Goal: Transaction & Acquisition: Purchase product/service

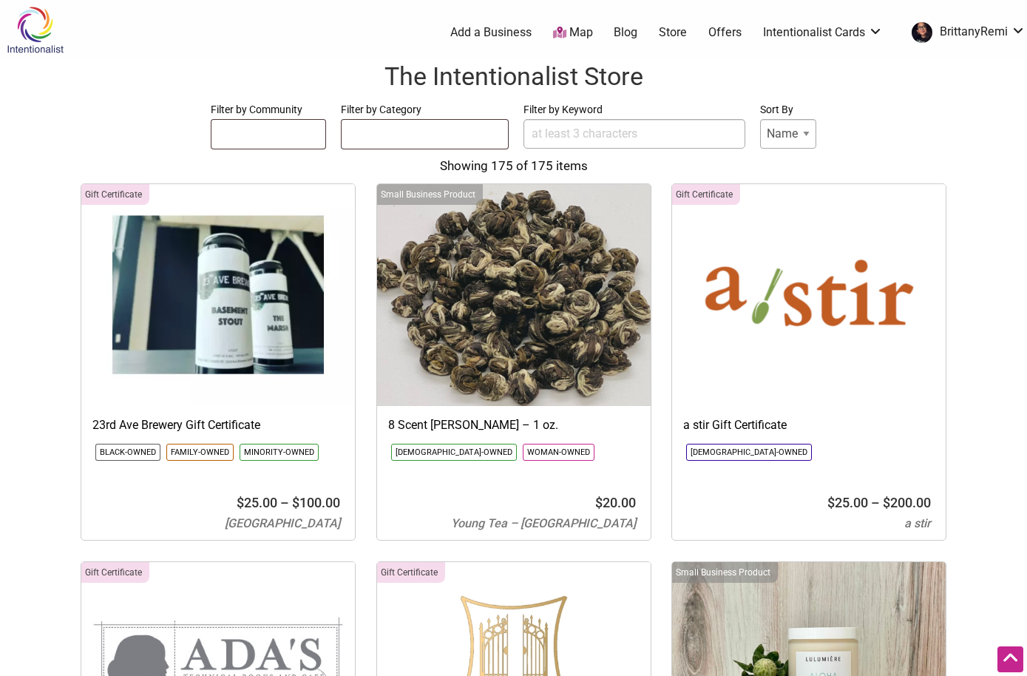
select select
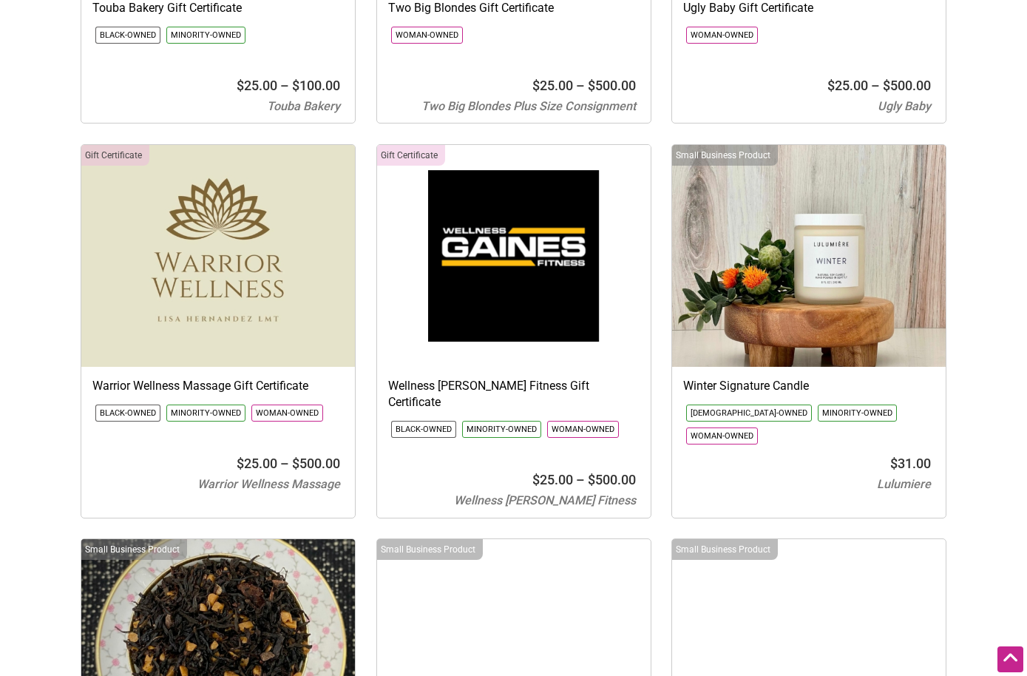
scroll to position [21014, 0]
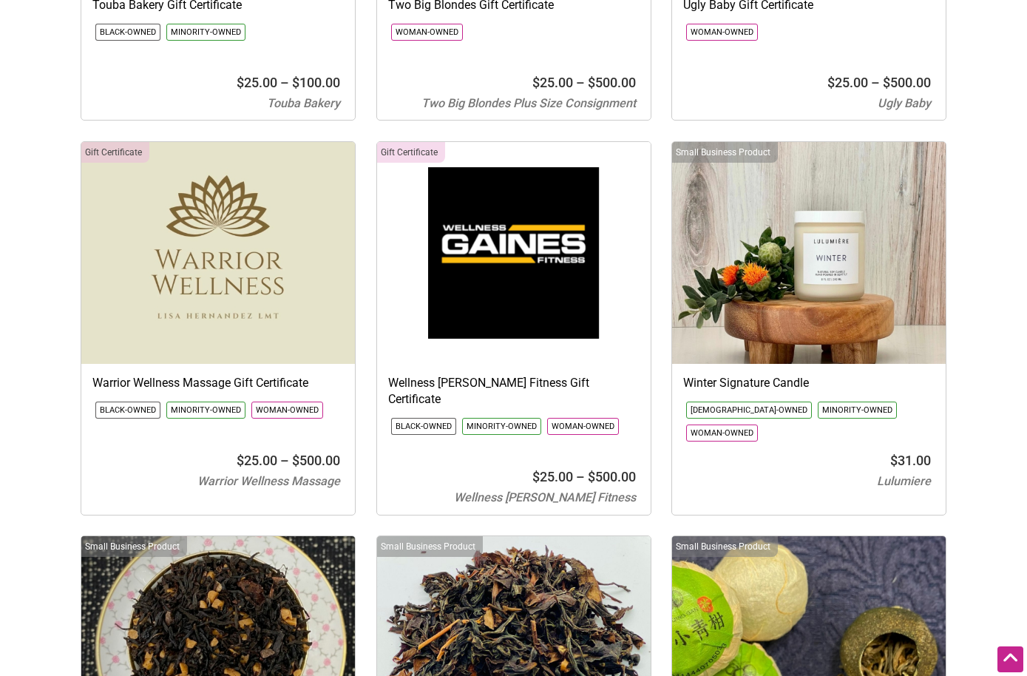
click at [183, 212] on img at bounding box center [218, 253] width 274 height 222
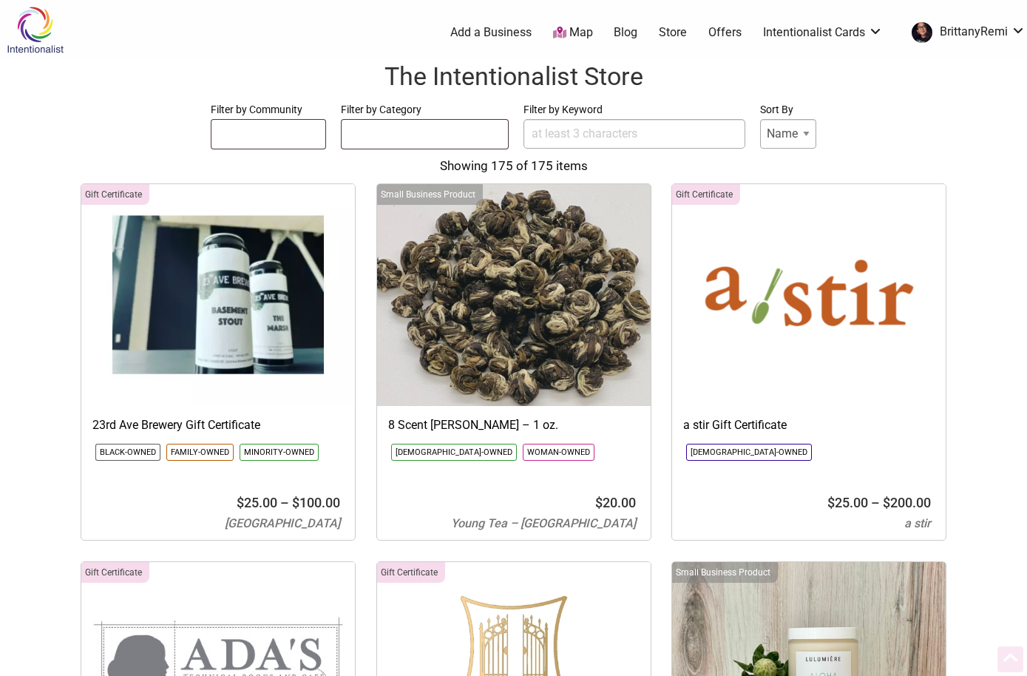
select select
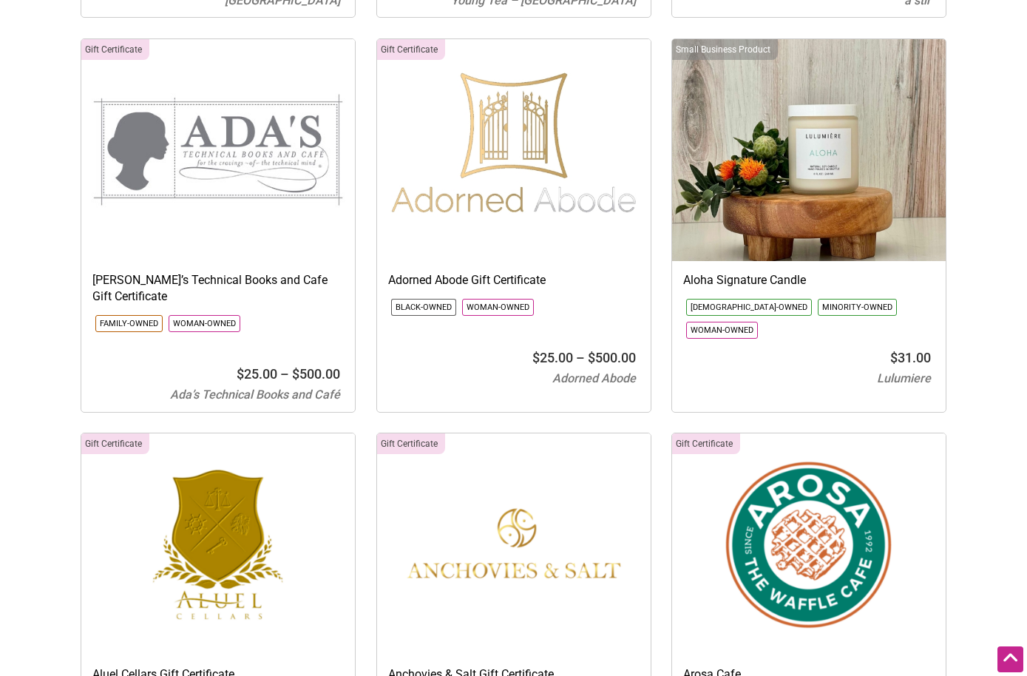
scroll to position [532, 0]
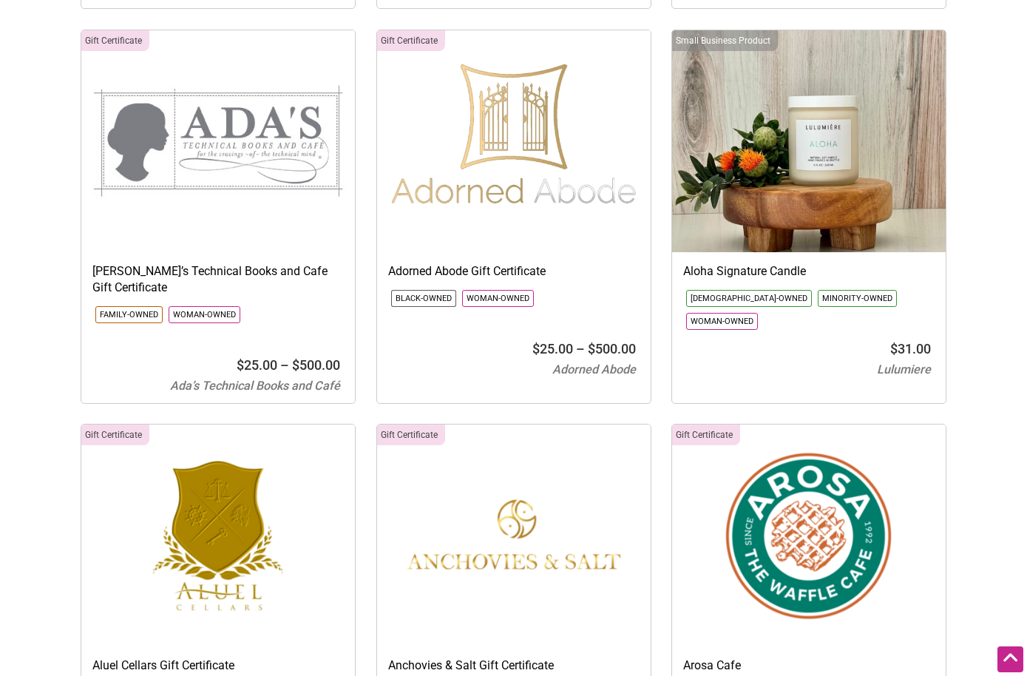
click at [860, 238] on img at bounding box center [809, 141] width 274 height 222
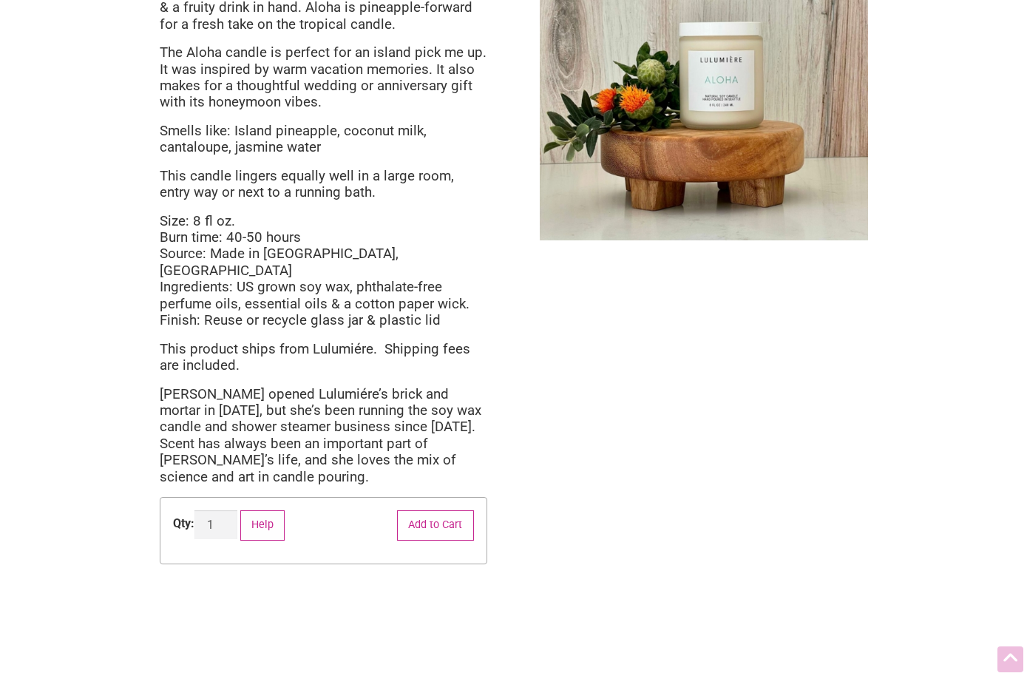
scroll to position [243, 0]
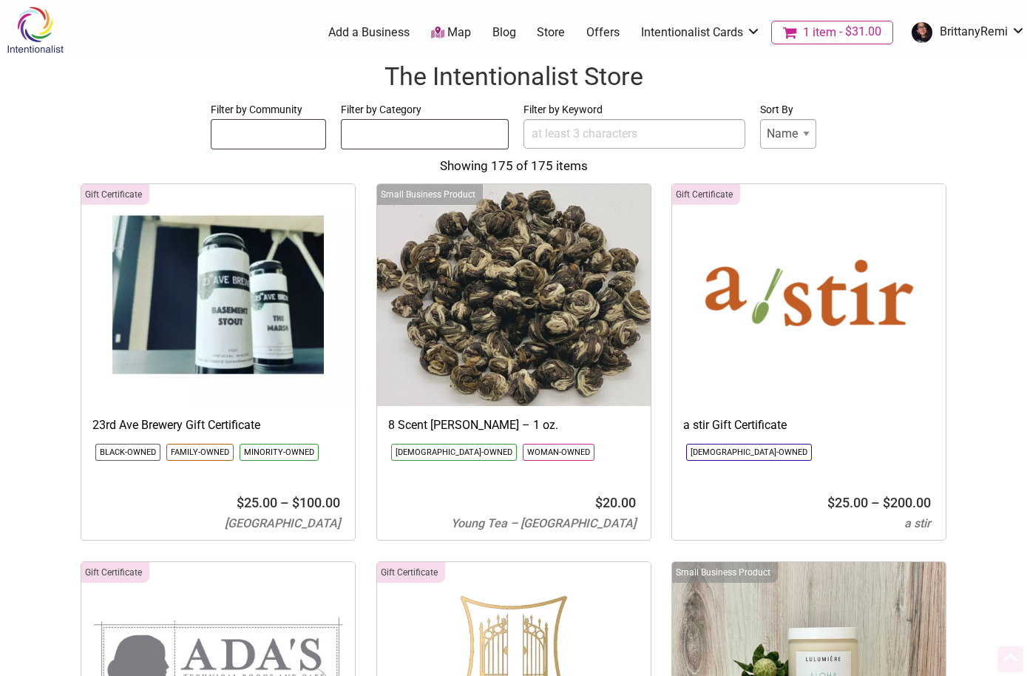
select select
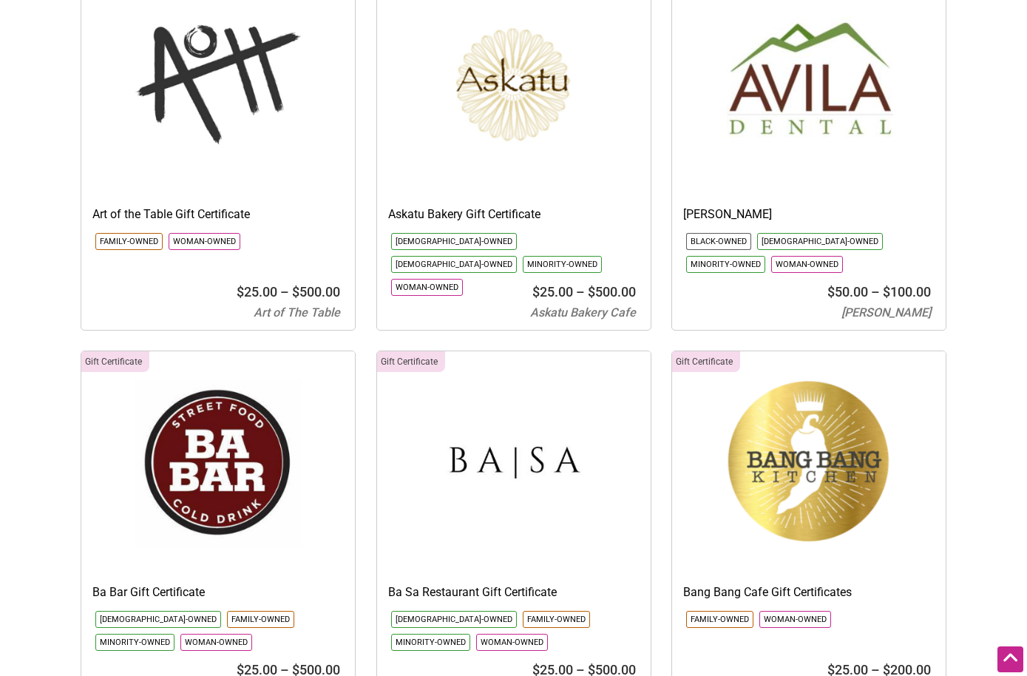
scroll to position [1418, 0]
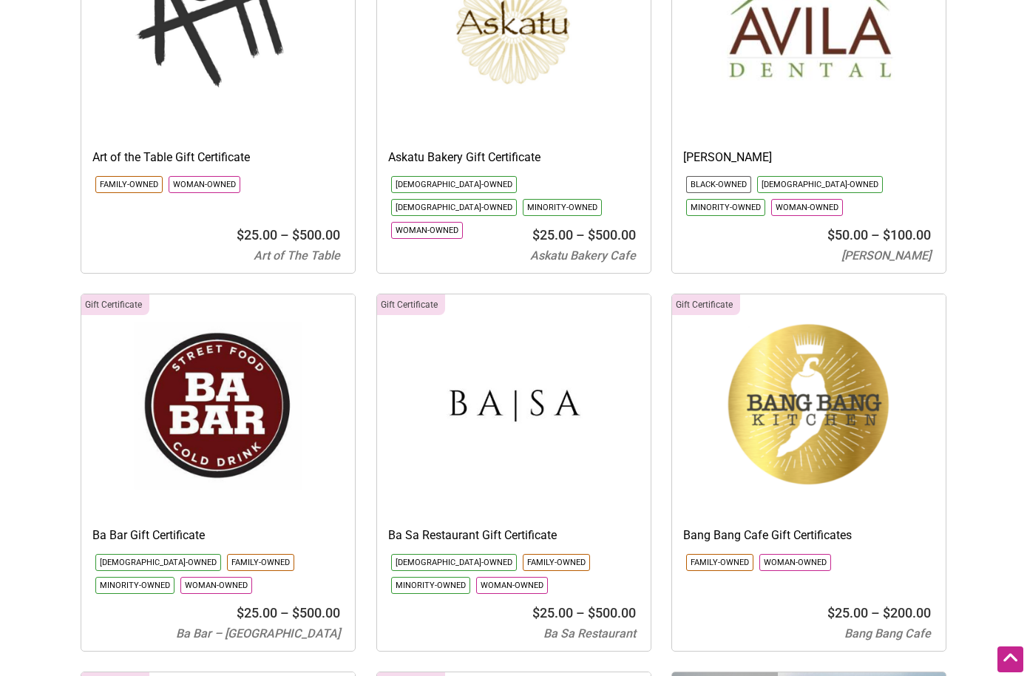
click at [795, 385] on img at bounding box center [809, 405] width 274 height 222
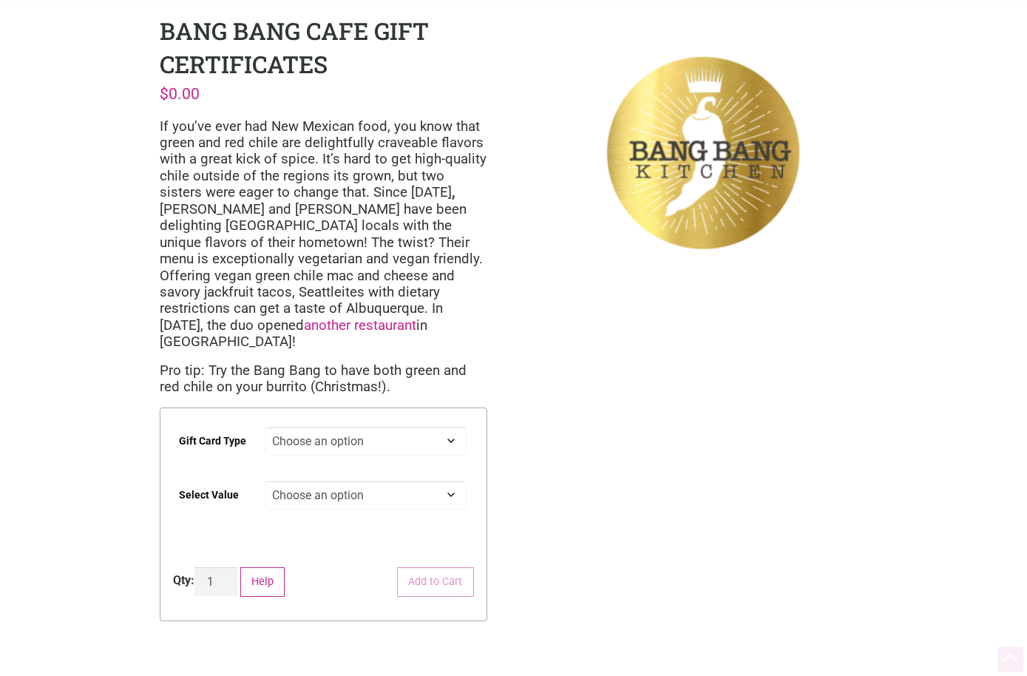
scroll to position [21, 0]
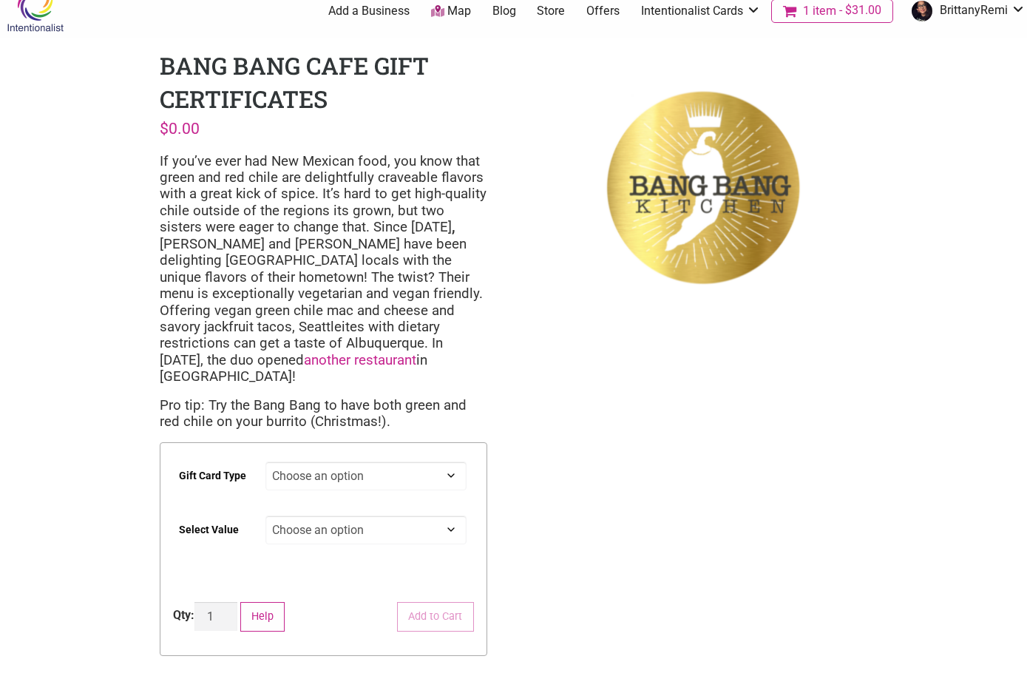
click at [288, 516] on select "Choose an option $25 $50 $100 $200" at bounding box center [366, 530] width 201 height 29
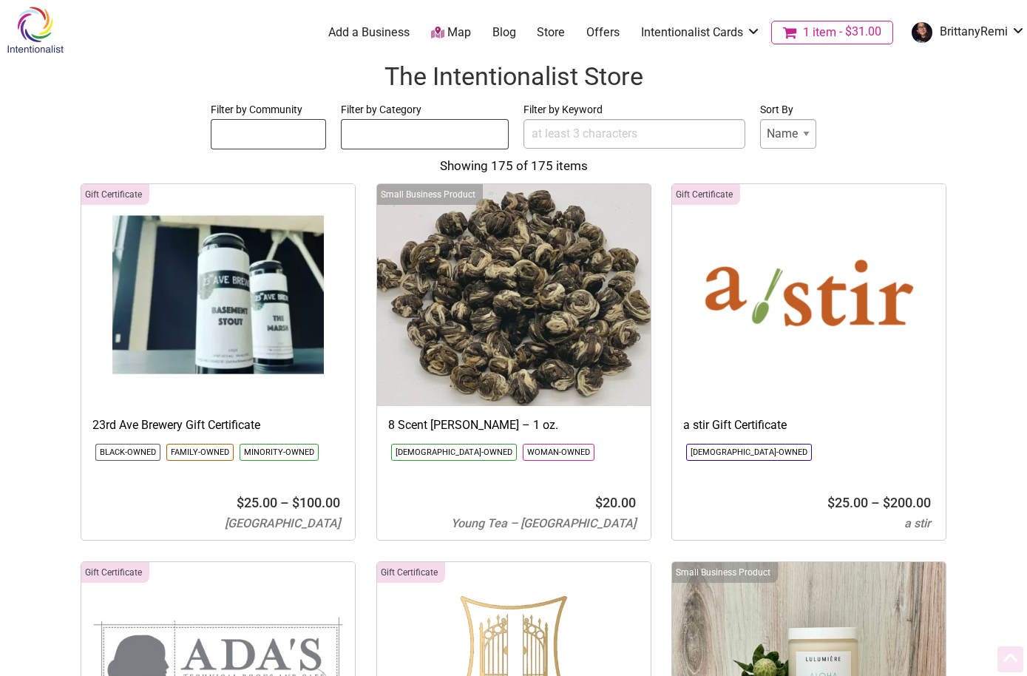
select select
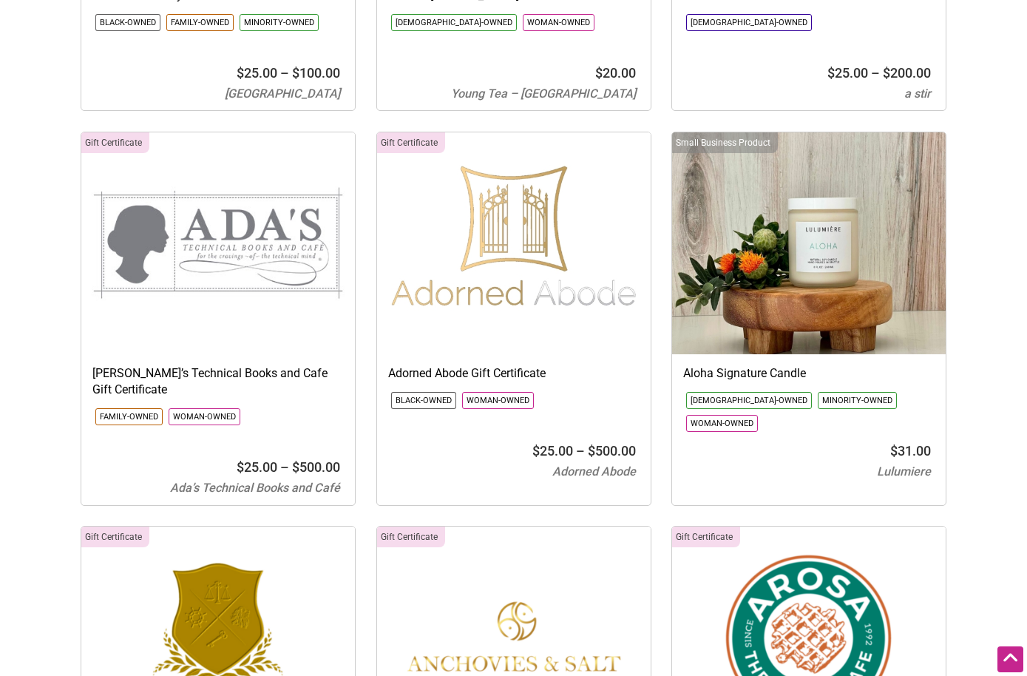
scroll to position [431, 0]
click at [774, 277] on img at bounding box center [809, 243] width 274 height 222
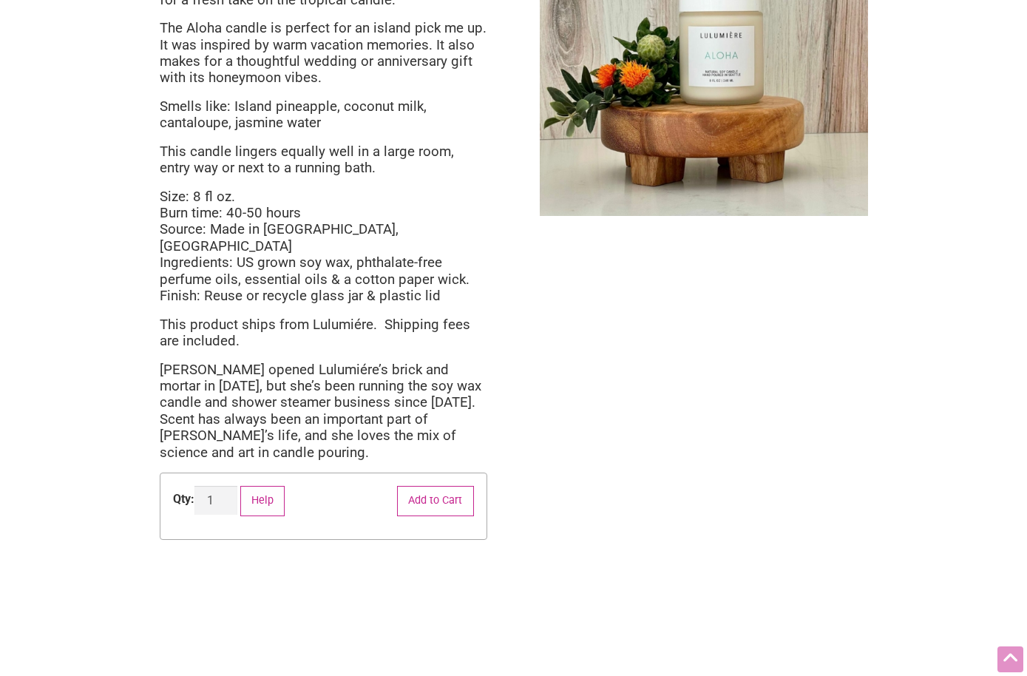
scroll to position [190, 0]
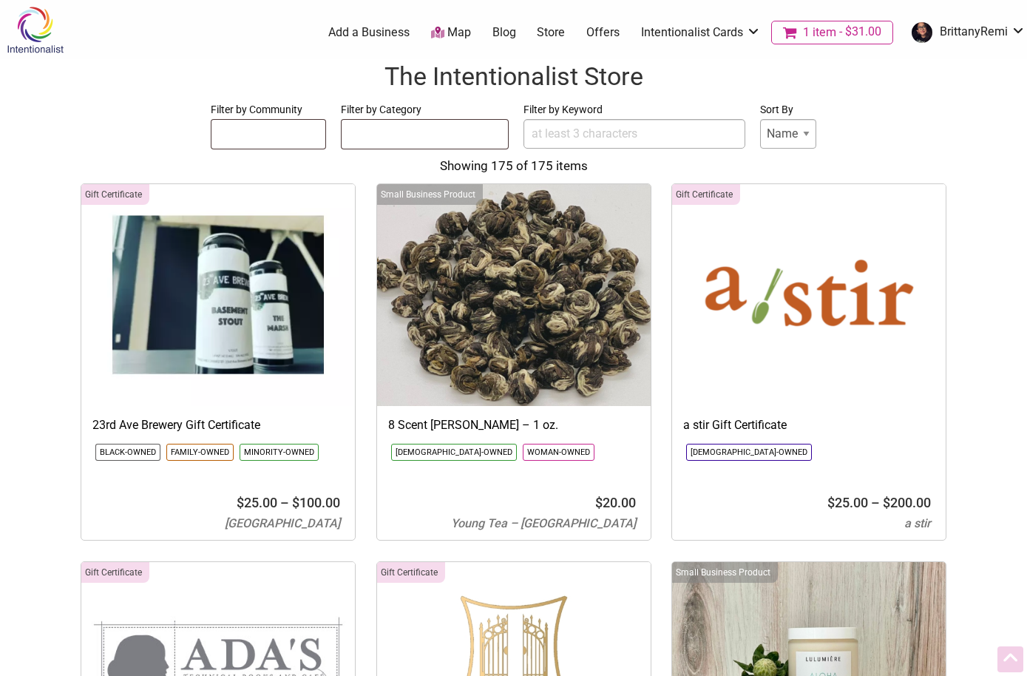
select select
click at [809, 30] on span "1 item" at bounding box center [819, 33] width 33 height 12
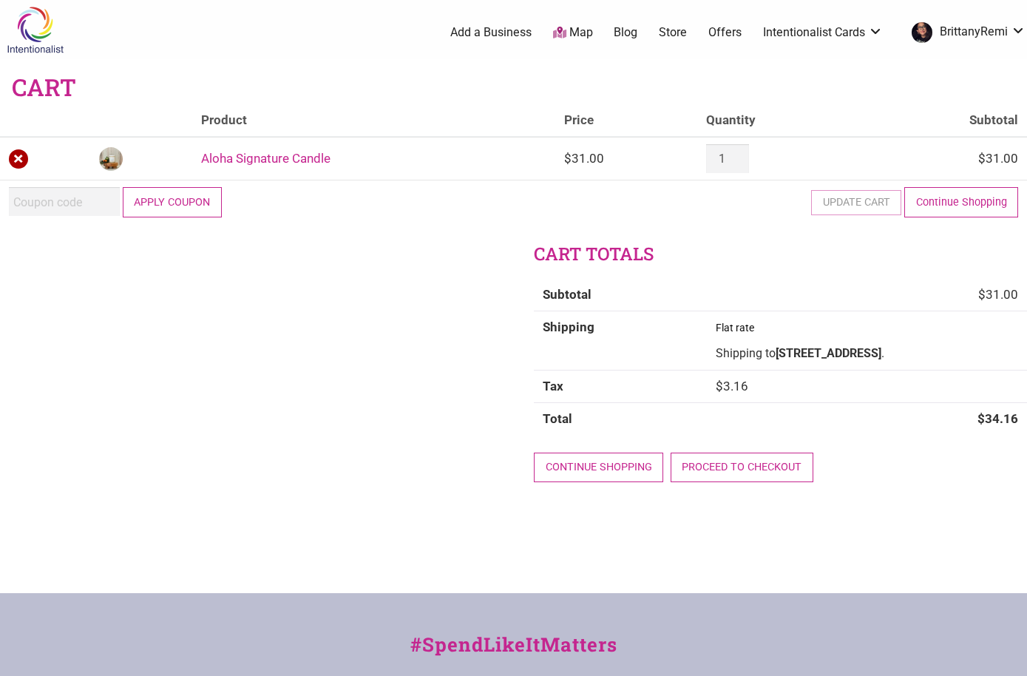
click at [12, 161] on link "×" at bounding box center [18, 158] width 19 height 19
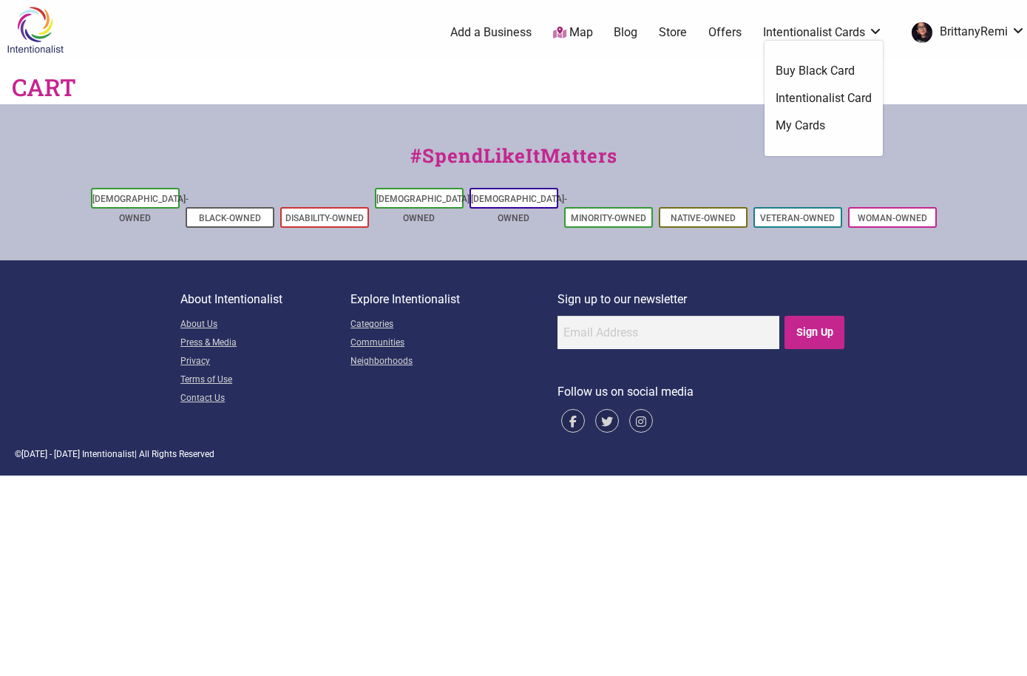
click at [812, 131] on link "My Cards" at bounding box center [824, 126] width 96 height 16
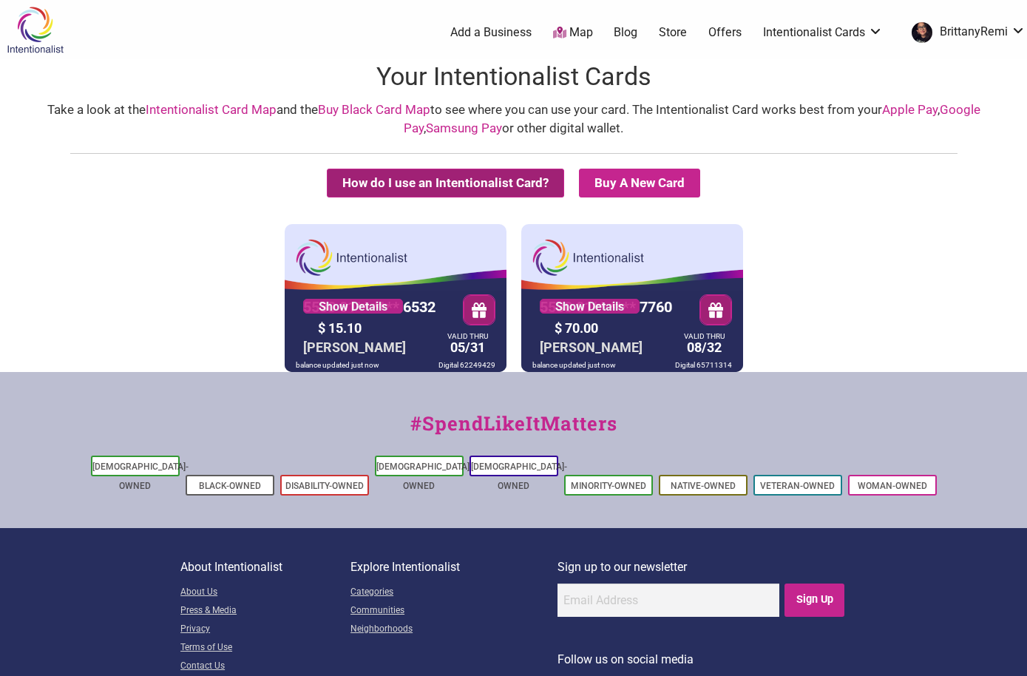
click at [367, 191] on button "How do I use an Intentionalist Card?" at bounding box center [445, 183] width 237 height 29
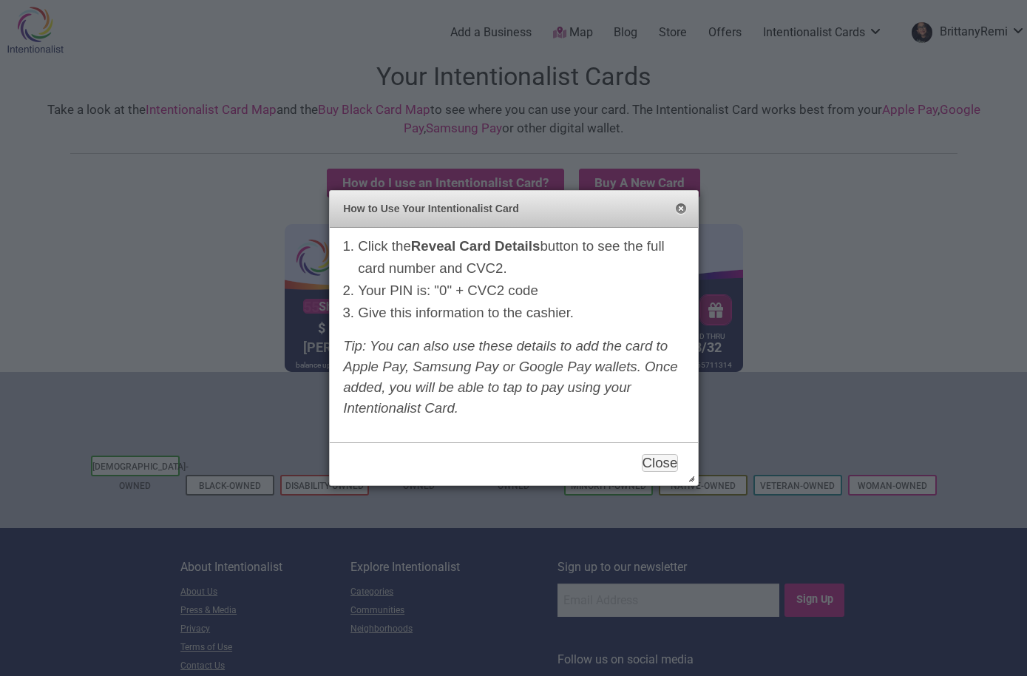
click at [682, 211] on button "Close" at bounding box center [681, 209] width 12 height 12
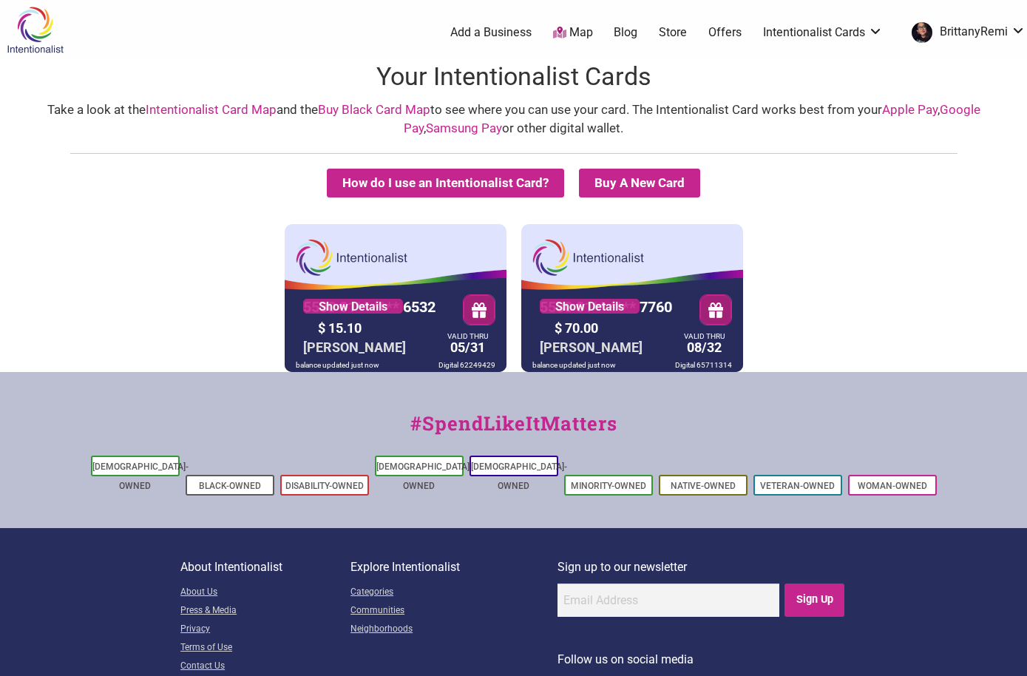
click at [871, 153] on hr at bounding box center [514, 153] width 888 height 1
